Goal: Communication & Community: Answer question/provide support

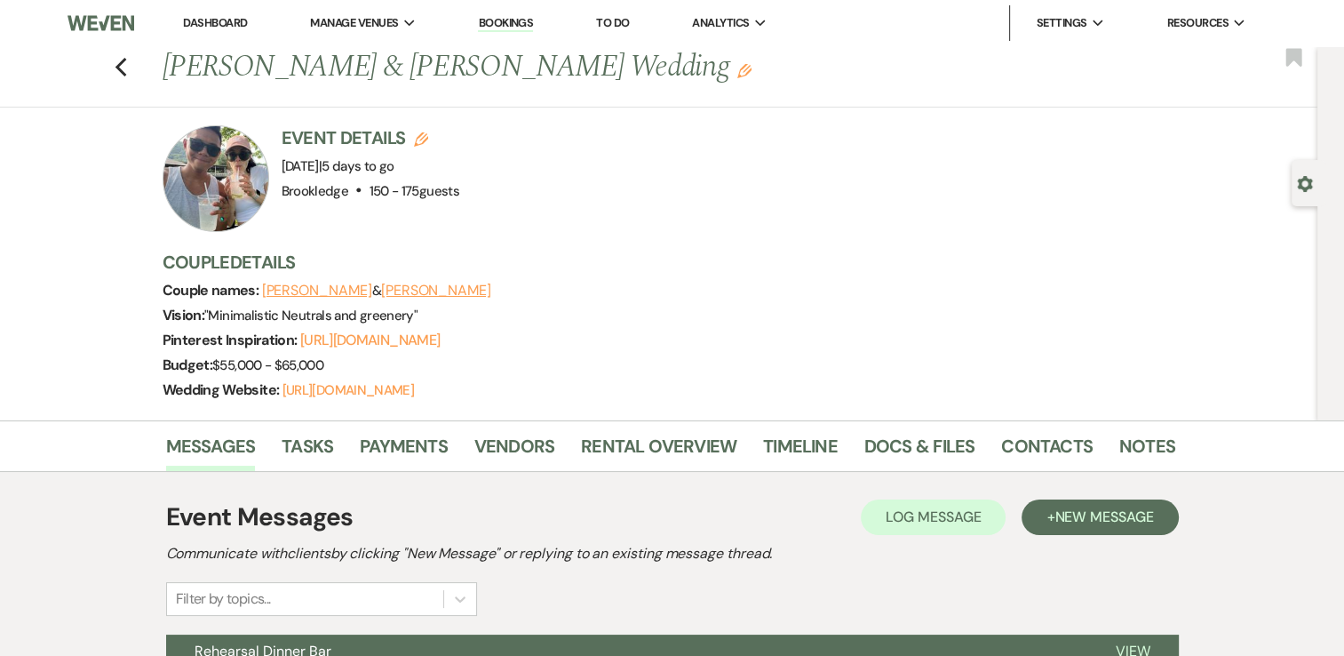
click at [235, 23] on link "Dashboard" at bounding box center [215, 22] width 64 height 15
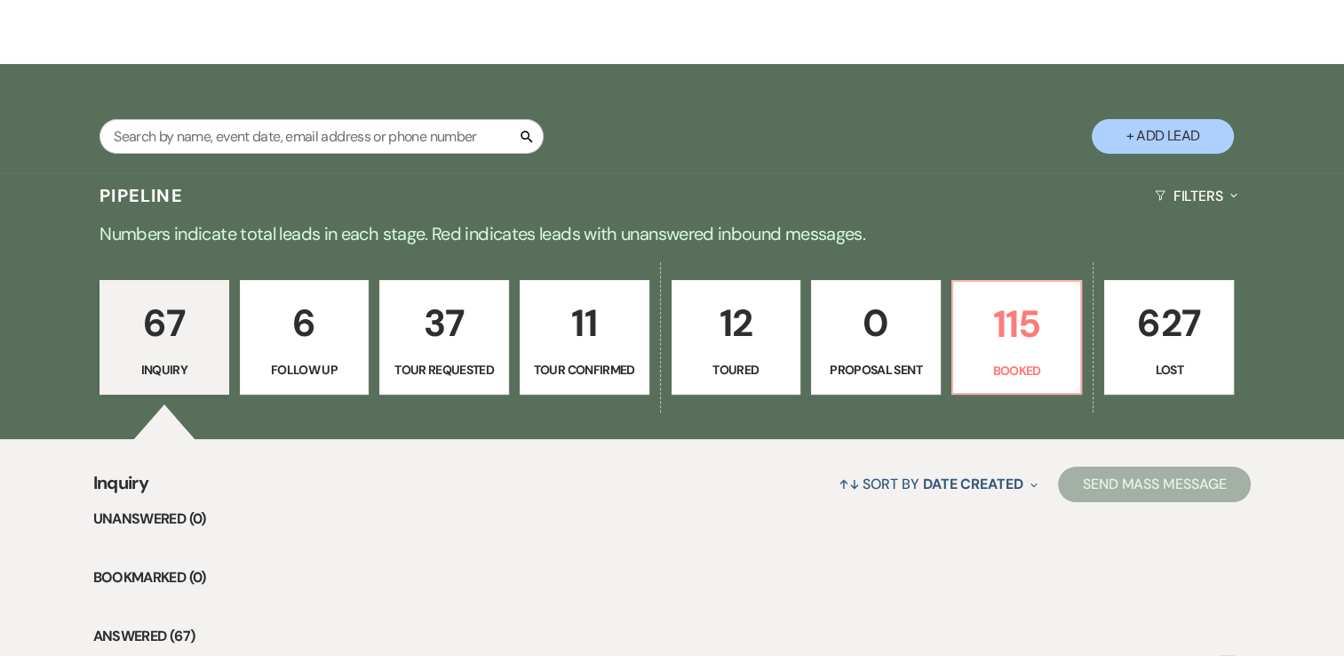
scroll to position [267, 0]
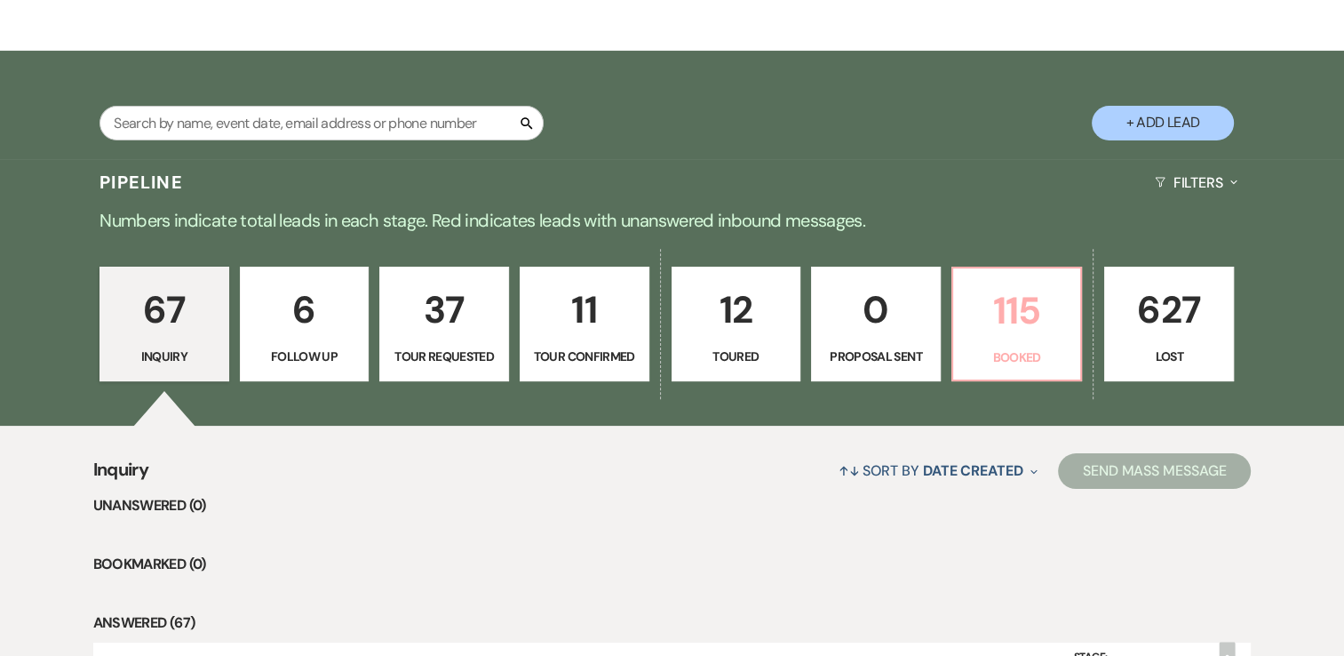
click at [1032, 328] on p "115" at bounding box center [1017, 311] width 107 height 60
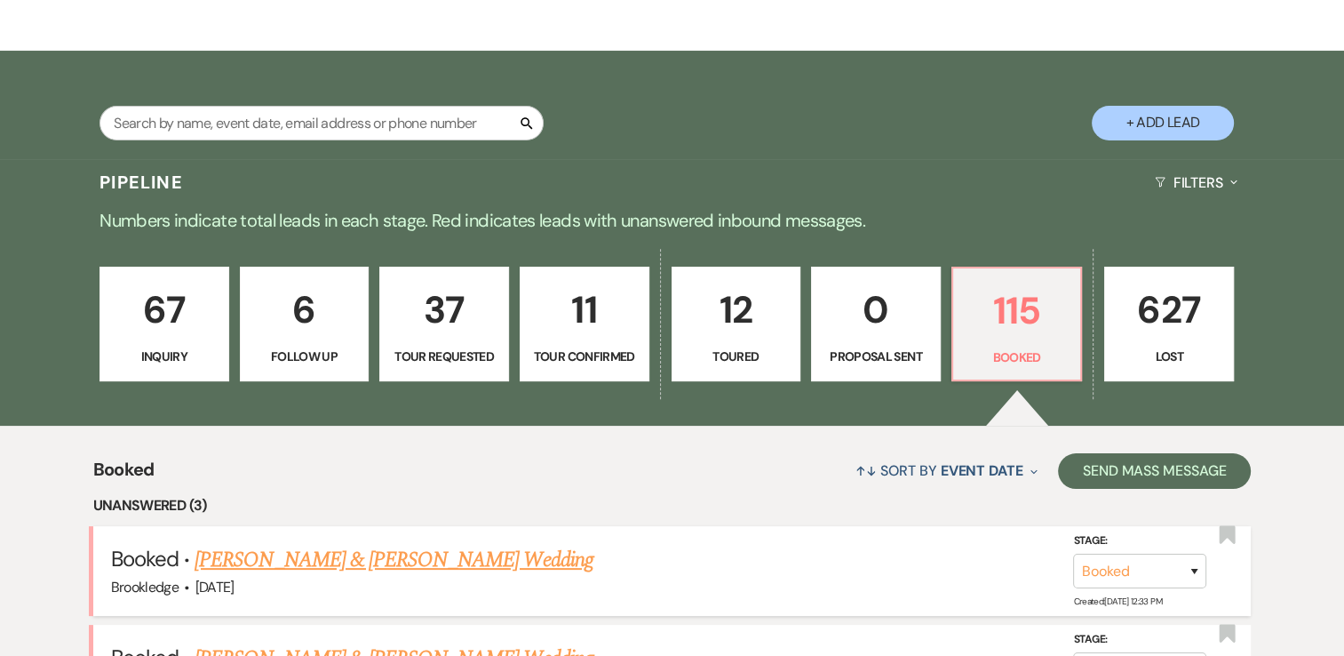
click at [470, 560] on link "[PERSON_NAME] & [PERSON_NAME] Wedding" at bounding box center [394, 560] width 398 height 32
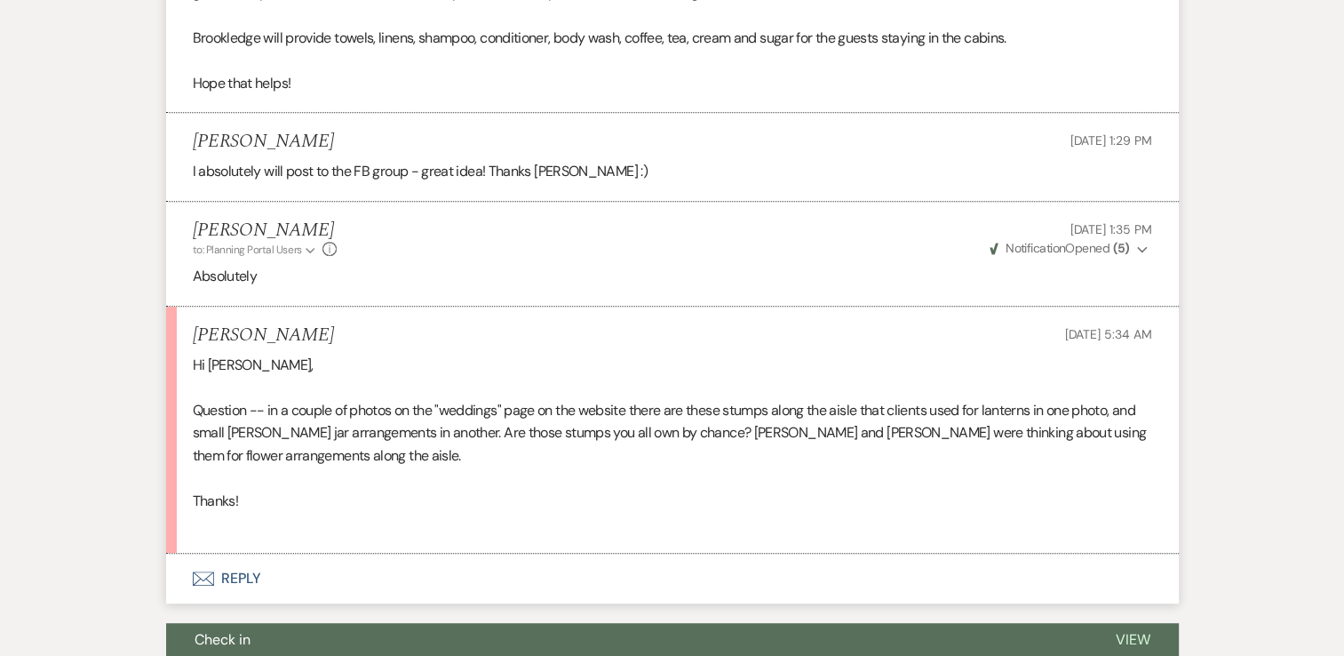
scroll to position [800, 0]
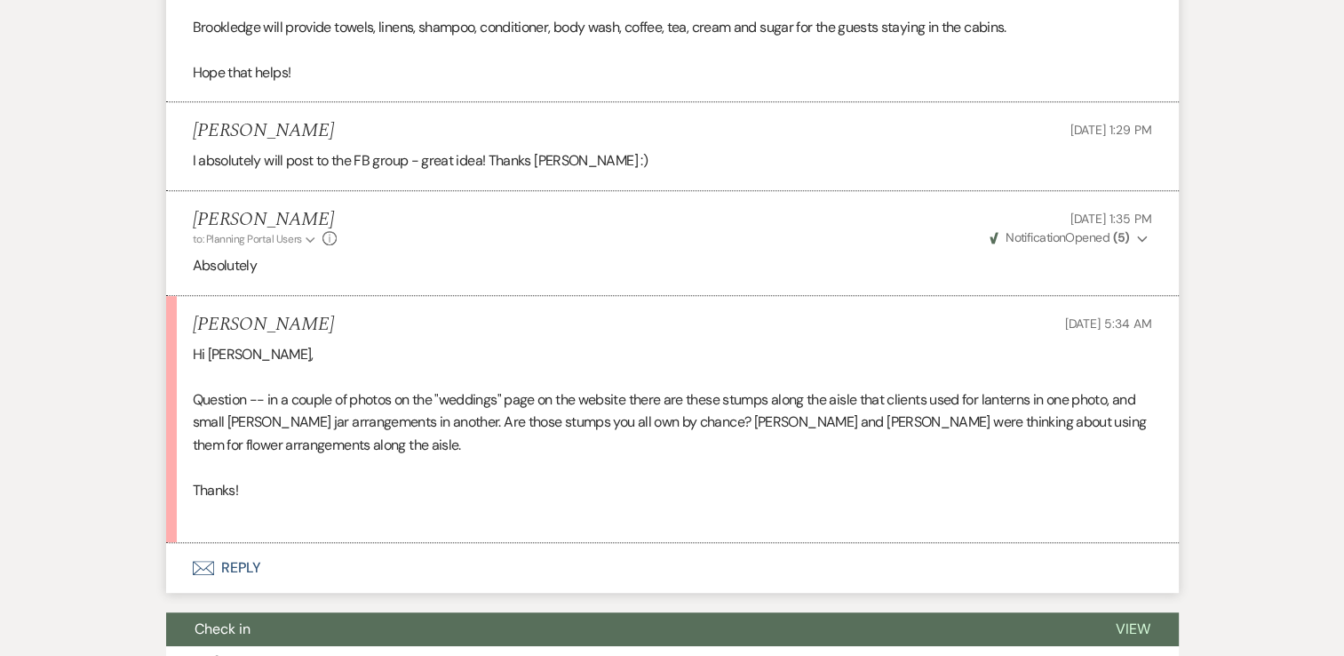
click at [235, 567] on button "Envelope Reply" at bounding box center [672, 568] width 1013 height 50
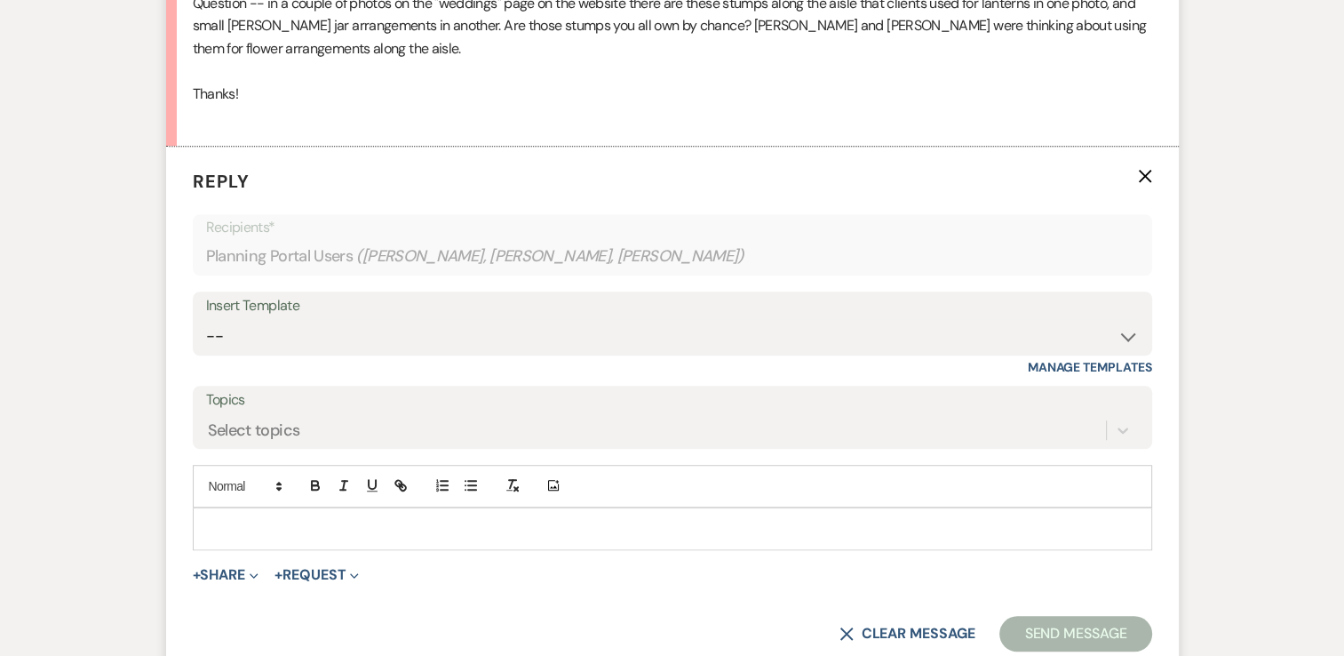
scroll to position [1197, 0]
click at [314, 543] on div at bounding box center [673, 527] width 958 height 41
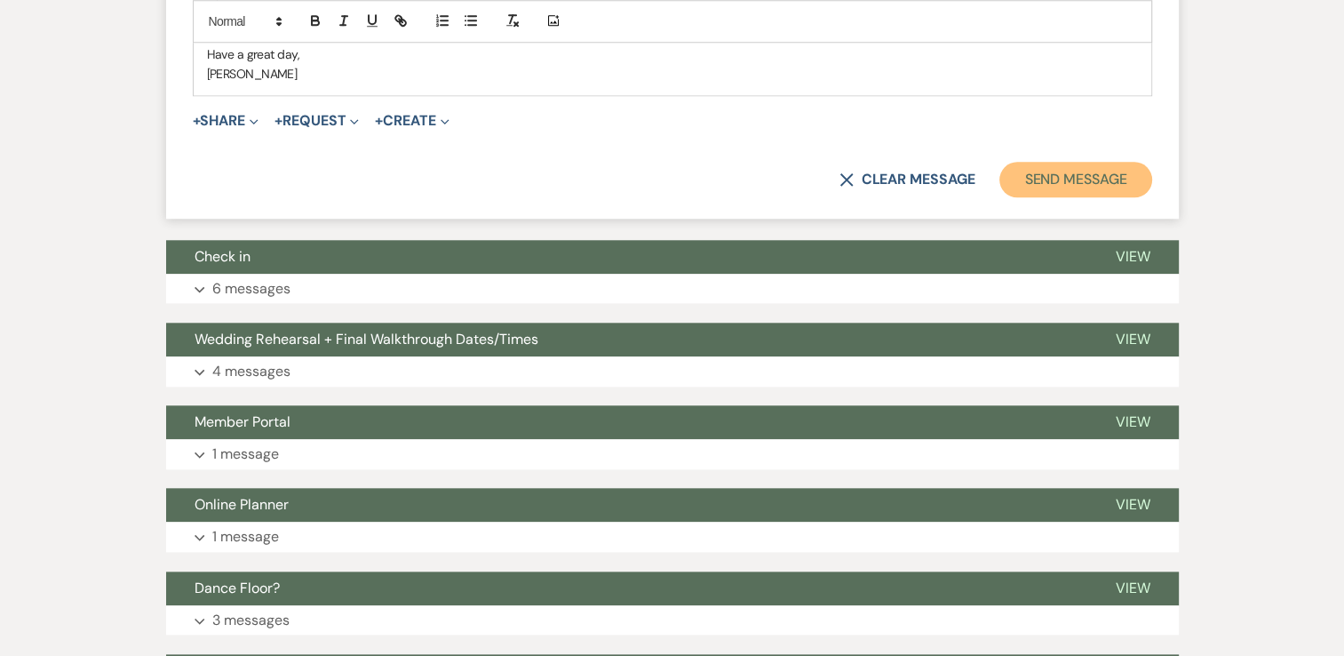
click at [1089, 175] on button "Send Message" at bounding box center [1076, 180] width 152 height 36
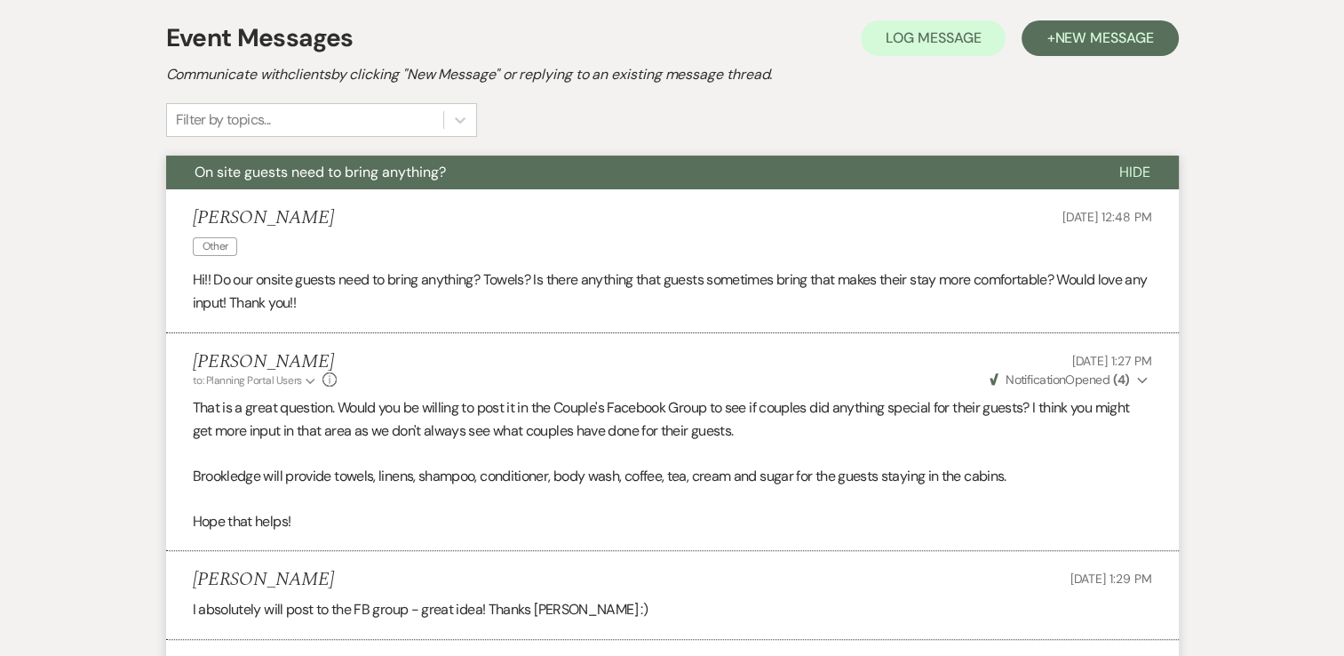
scroll to position [0, 0]
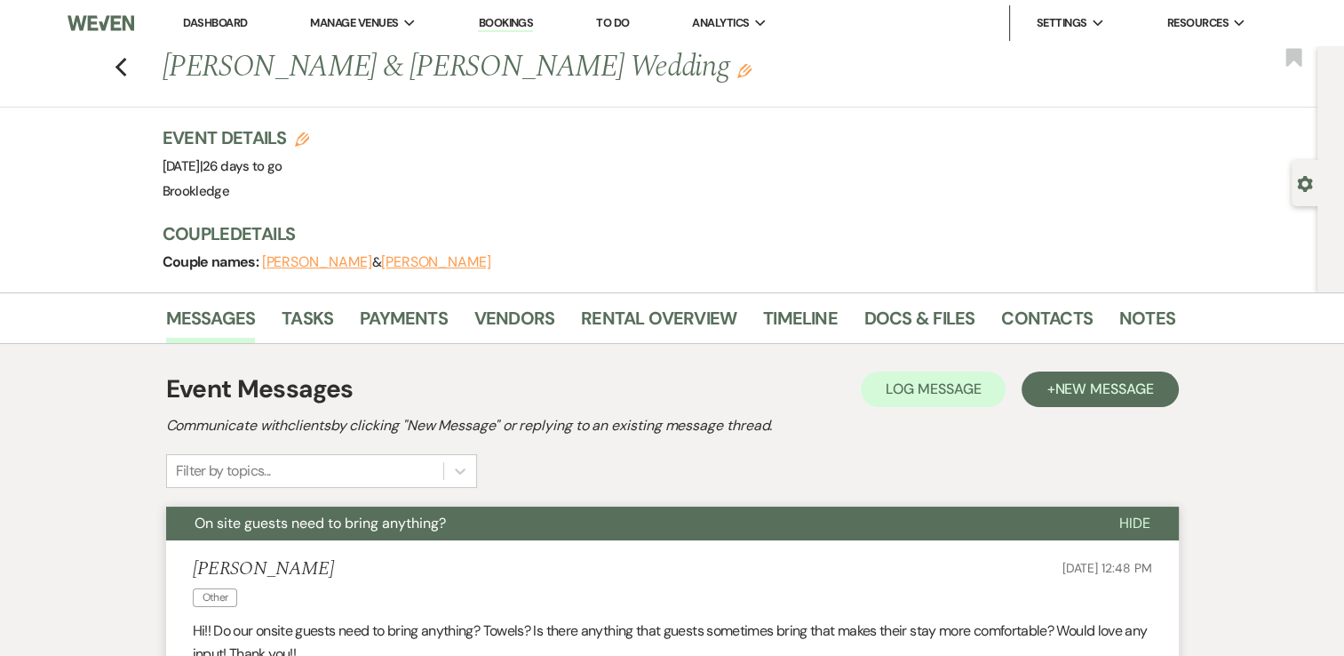
click at [204, 20] on link "Dashboard" at bounding box center [215, 22] width 64 height 15
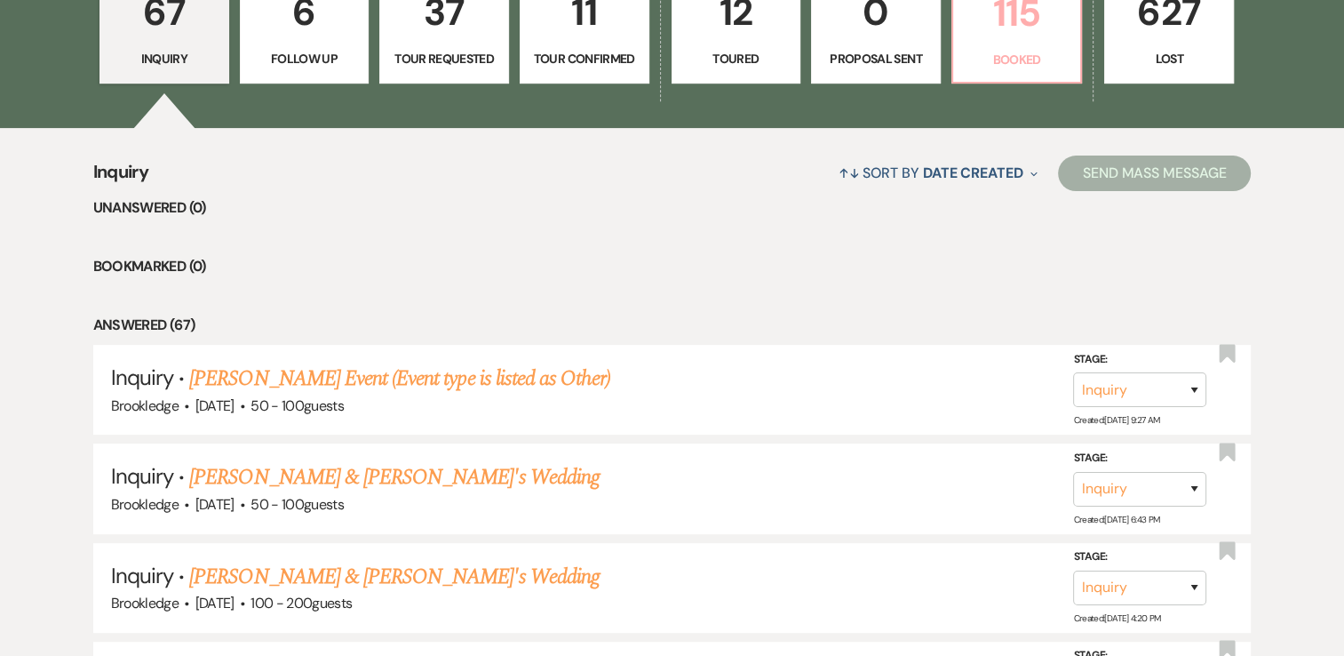
scroll to position [533, 0]
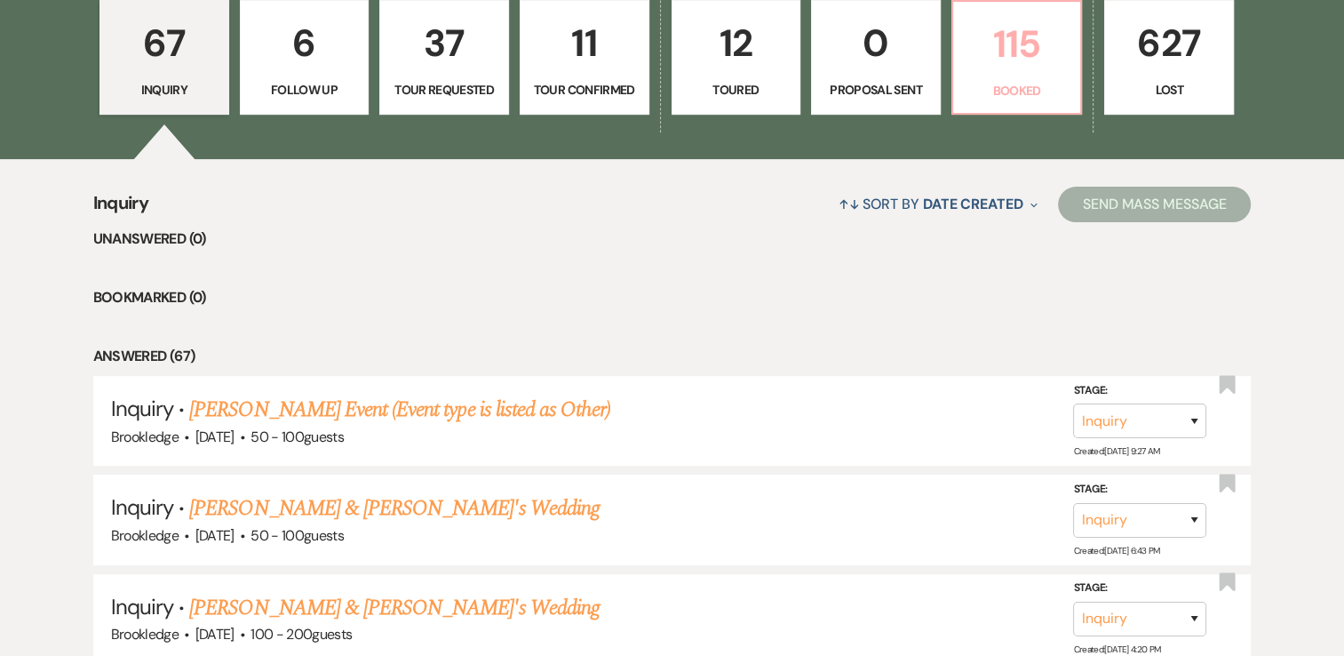
click at [993, 60] on p "115" at bounding box center [1017, 44] width 107 height 60
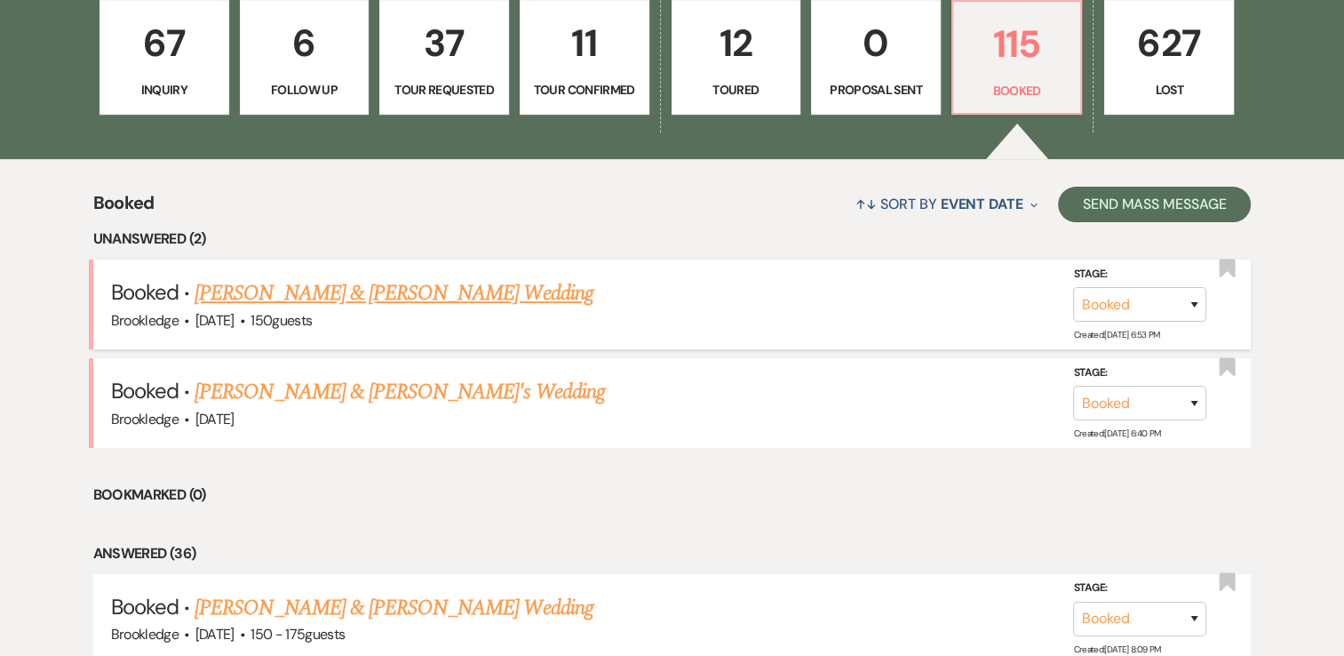
click at [373, 290] on link "[PERSON_NAME] & [PERSON_NAME] Wedding" at bounding box center [394, 293] width 398 height 32
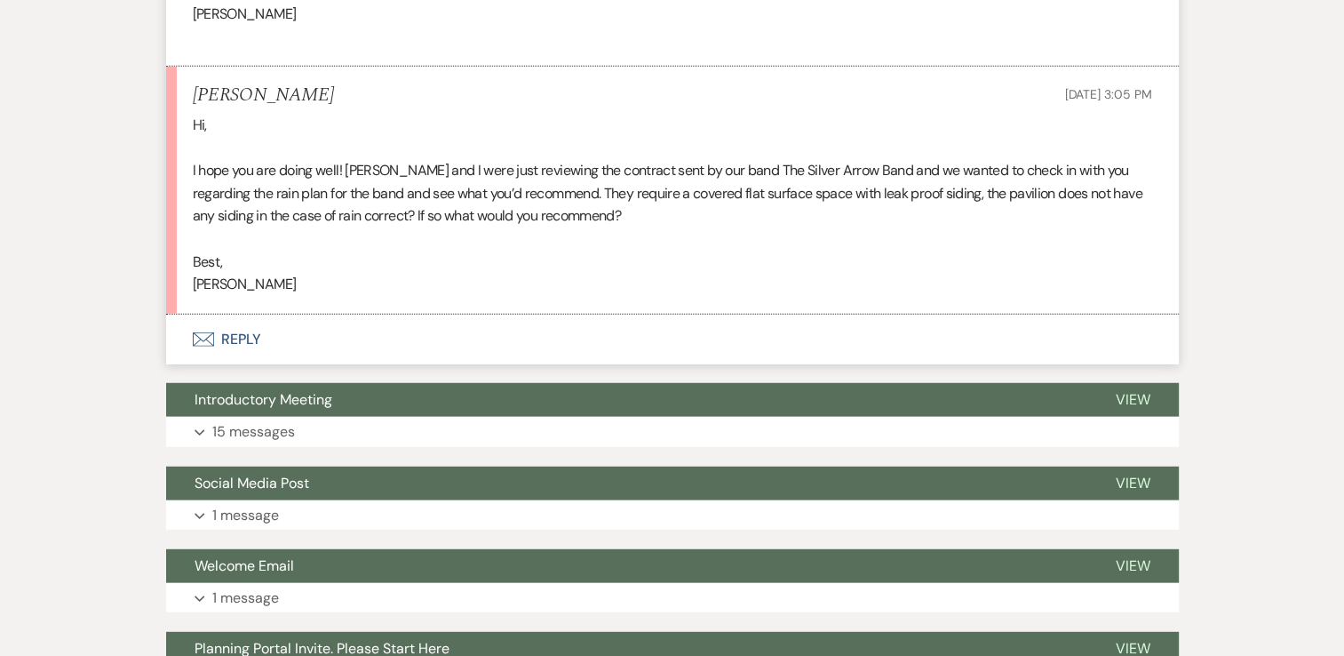
scroll to position [4799, 0]
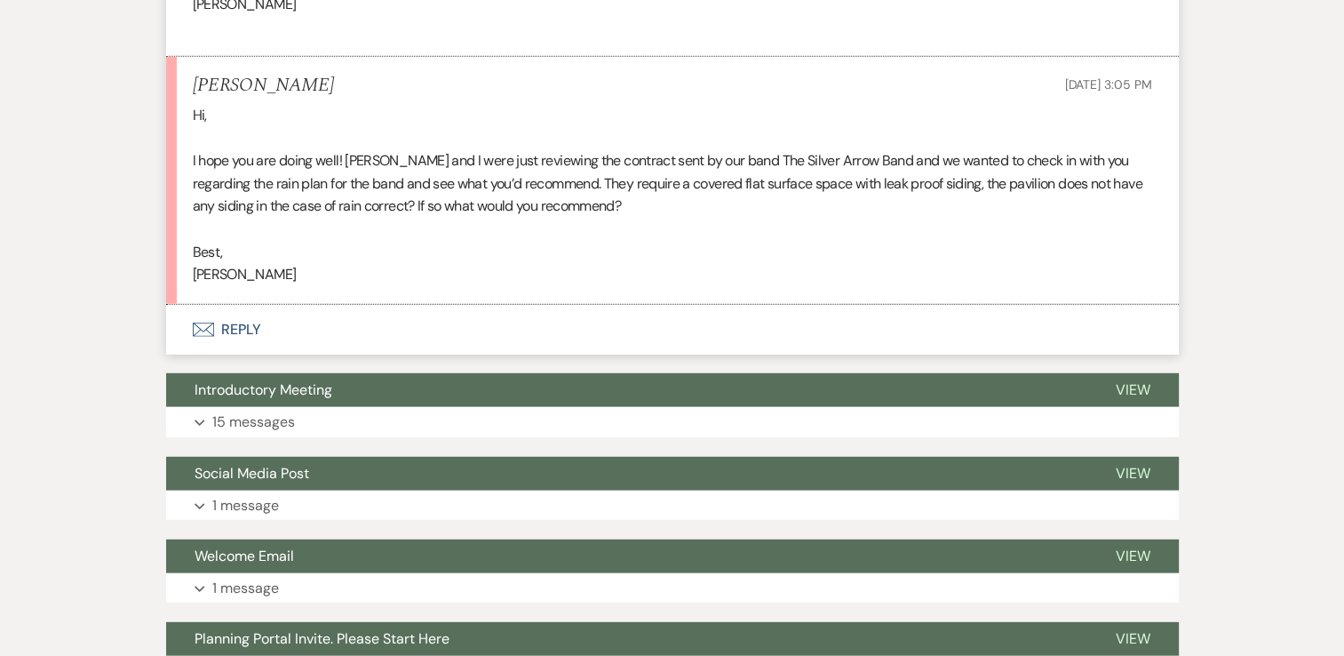
click at [235, 355] on button "Envelope Reply" at bounding box center [672, 330] width 1013 height 50
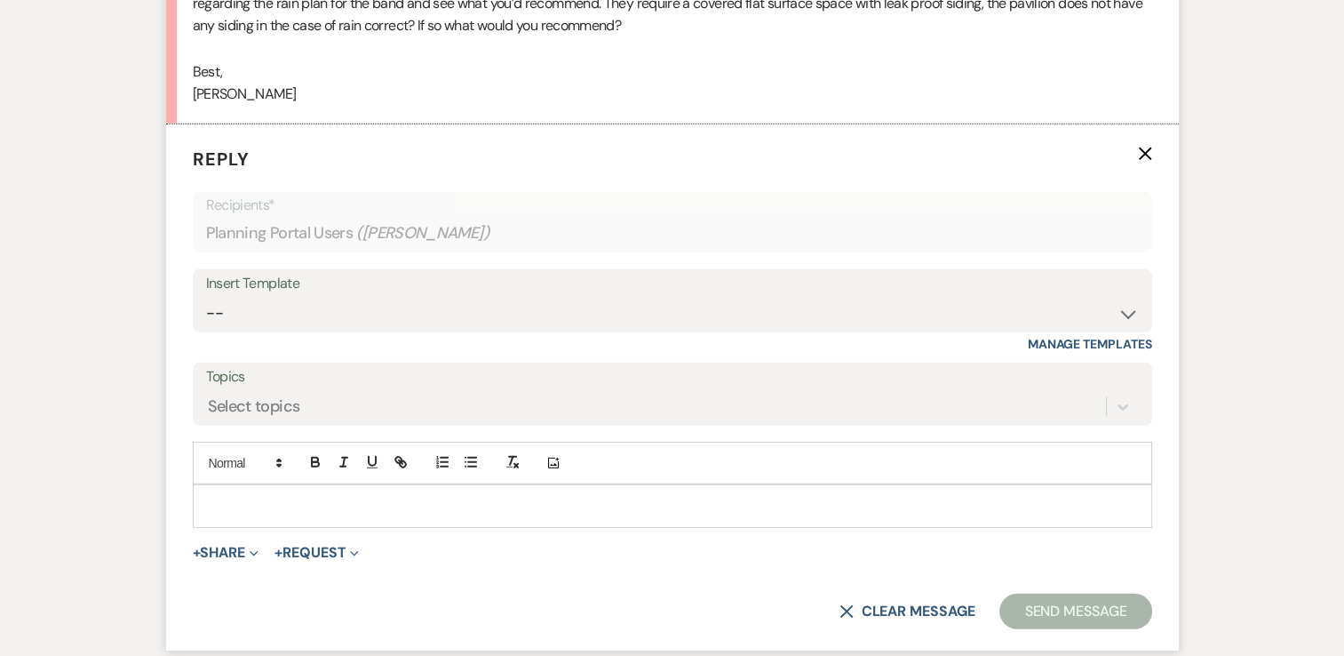
scroll to position [4990, 0]
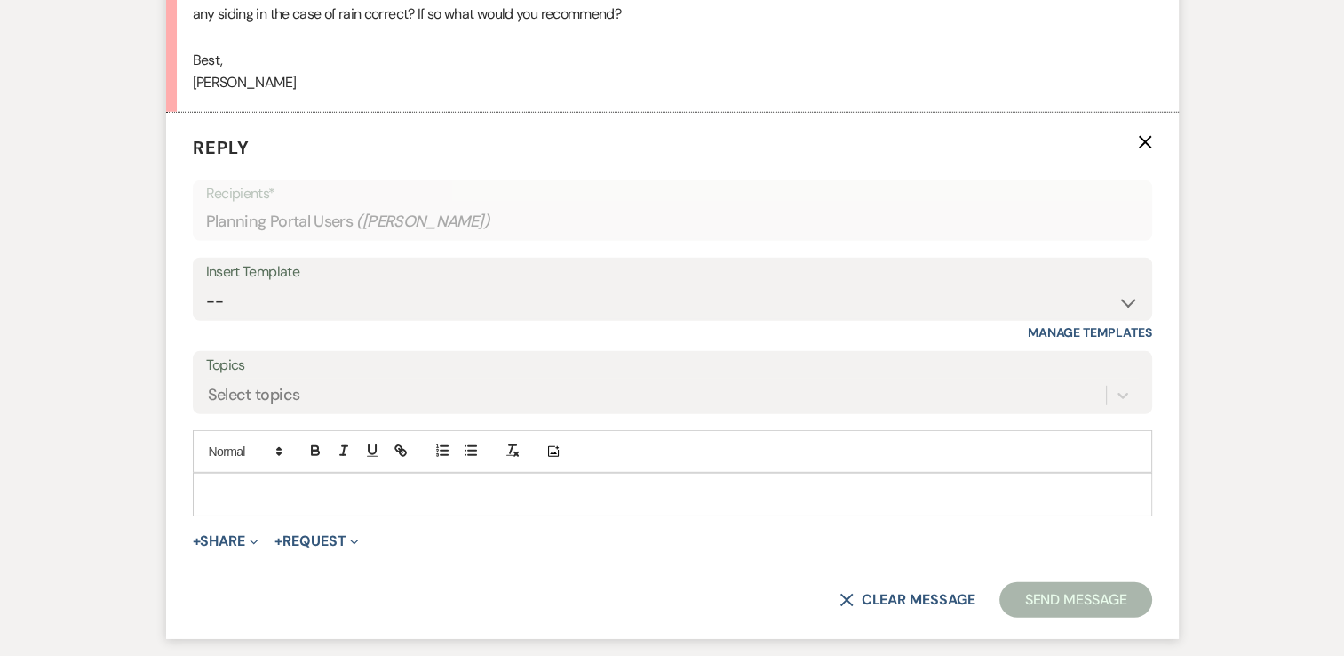
click at [395, 504] on p at bounding box center [672, 494] width 931 height 20
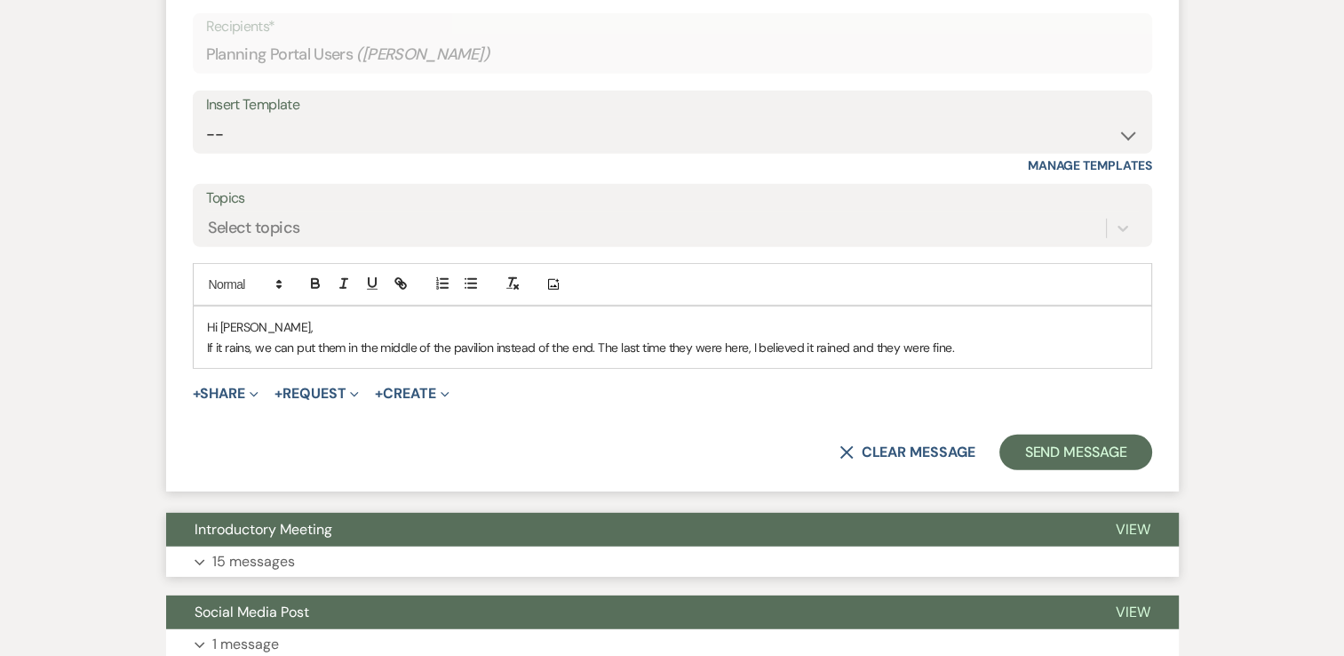
scroll to position [5168, 0]
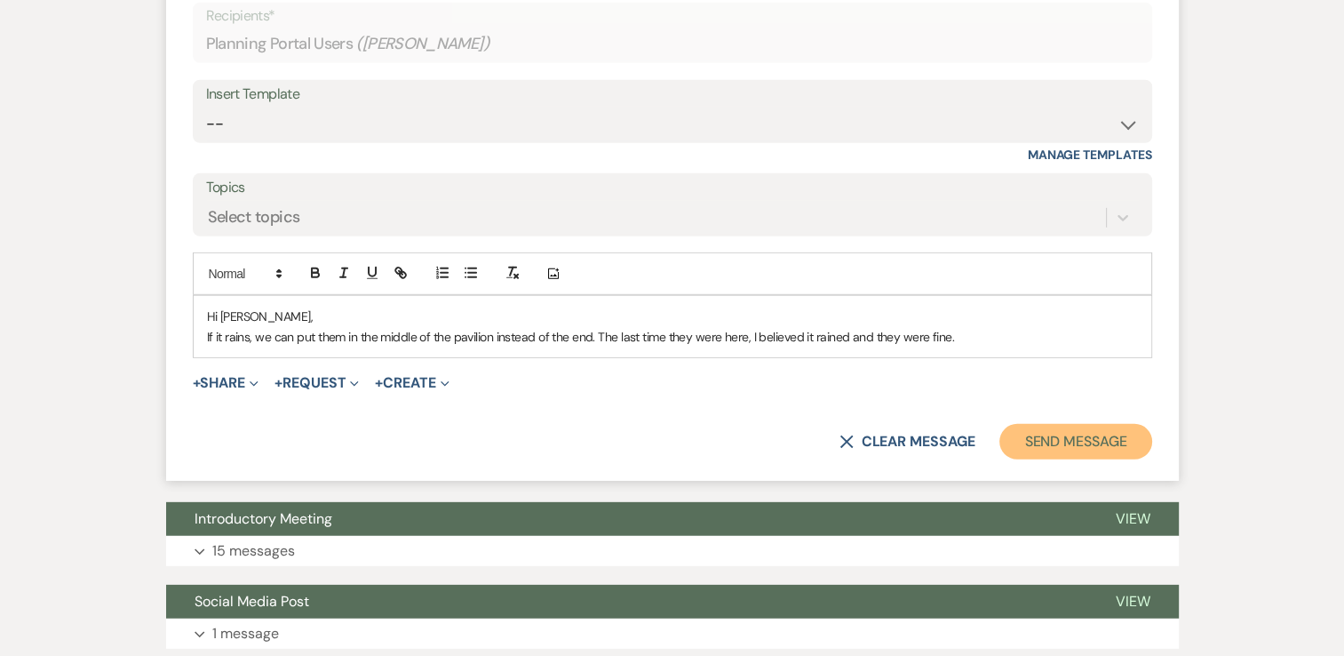
click at [1091, 459] on button "Send Message" at bounding box center [1076, 442] width 152 height 36
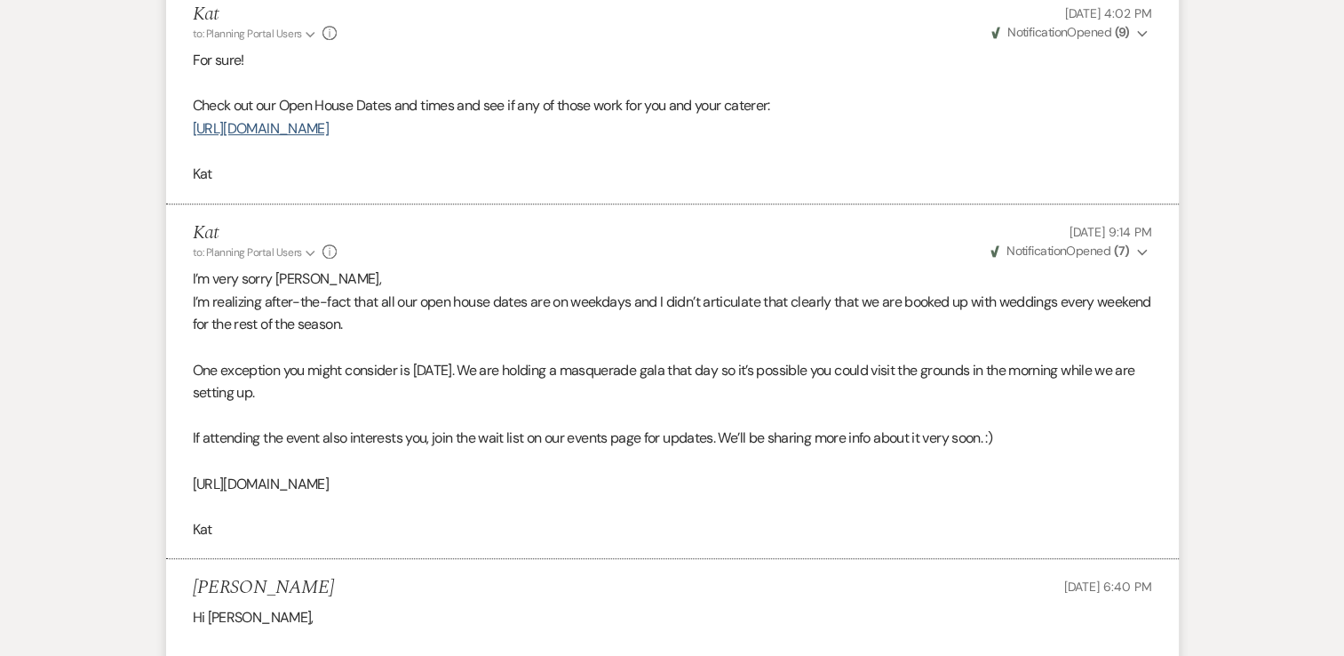
scroll to position [0, 0]
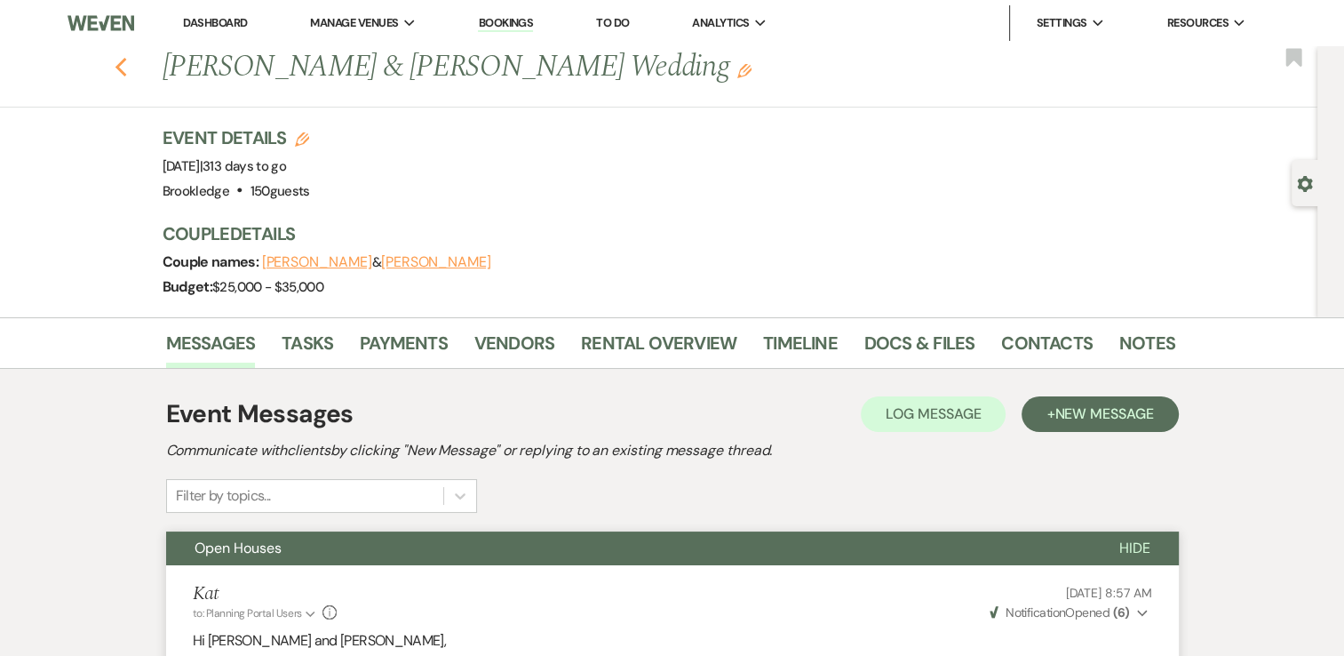
click at [128, 66] on icon "Previous" at bounding box center [121, 67] width 13 height 21
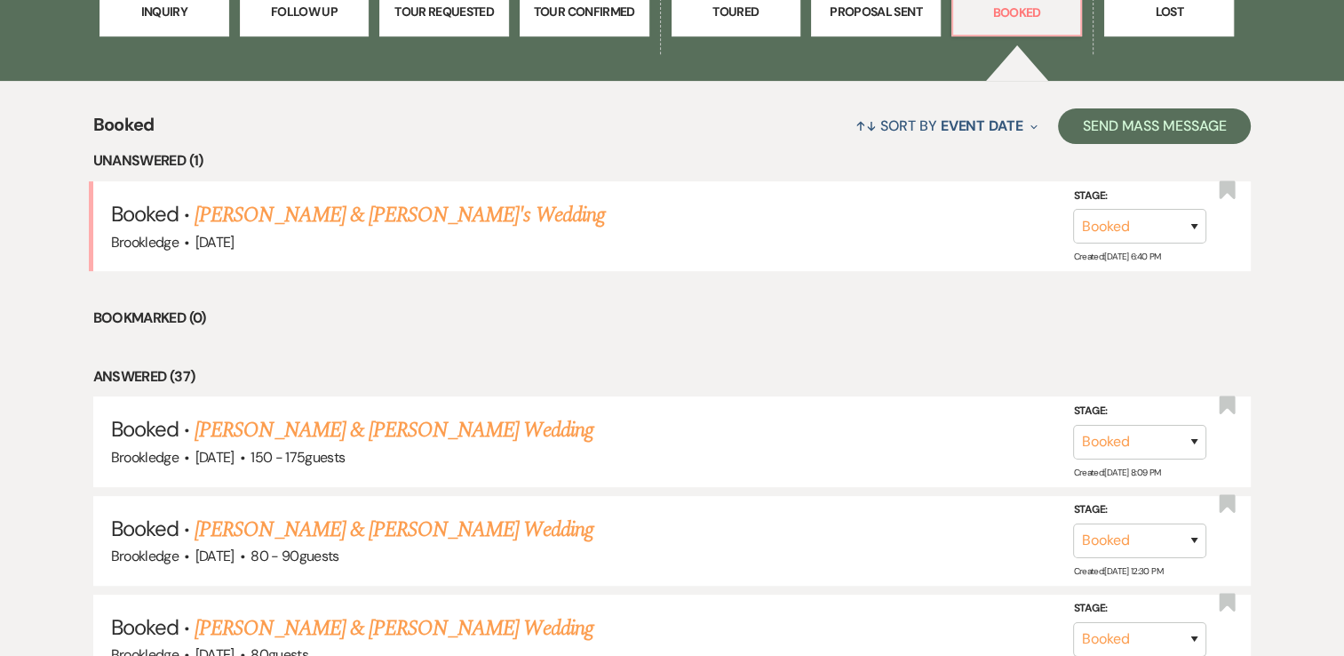
scroll to position [622, 0]
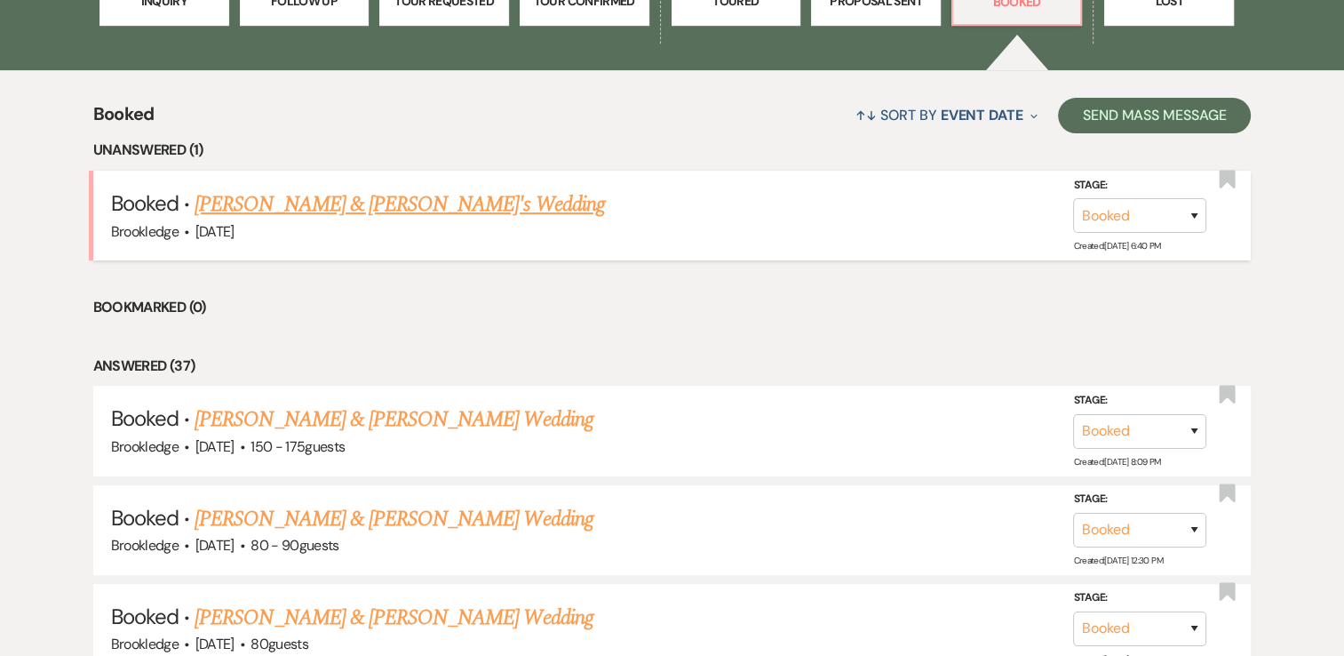
click at [295, 204] on link "[PERSON_NAME] & [PERSON_NAME]'s Wedding" at bounding box center [400, 204] width 411 height 32
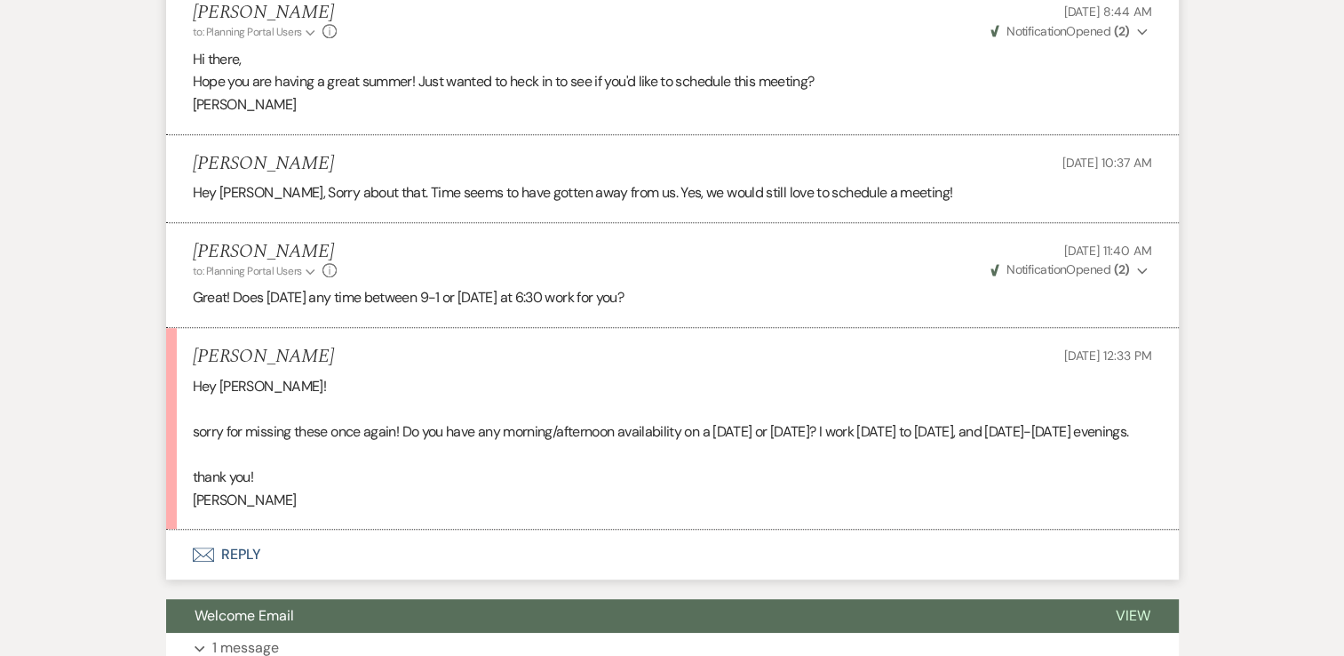
scroll to position [1334, 0]
